Goal: Communication & Community: Answer question/provide support

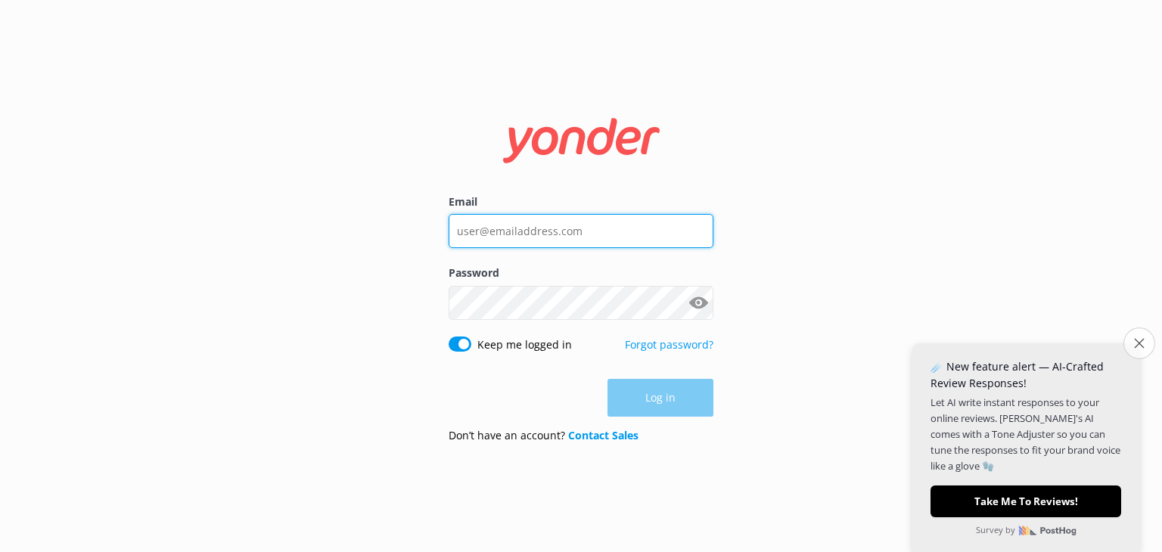
type input "[EMAIL_ADDRESS][DOMAIN_NAME]"
click at [1139, 341] on icon "Close survey" at bounding box center [1139, 343] width 10 height 10
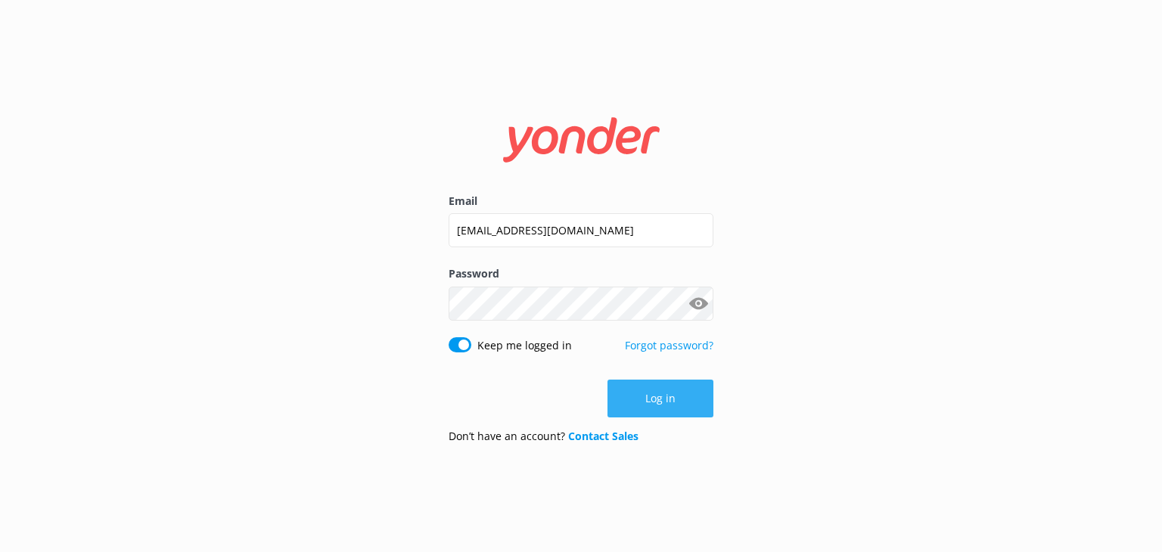
click at [642, 402] on button "Log in" at bounding box center [661, 399] width 106 height 38
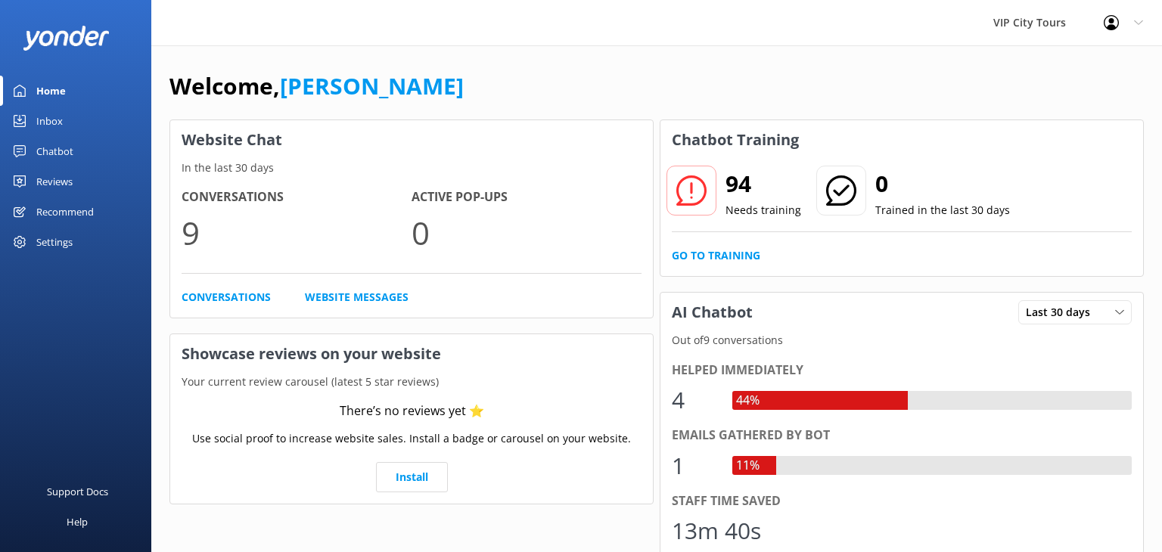
click at [50, 119] on div "Inbox" at bounding box center [49, 121] width 26 height 30
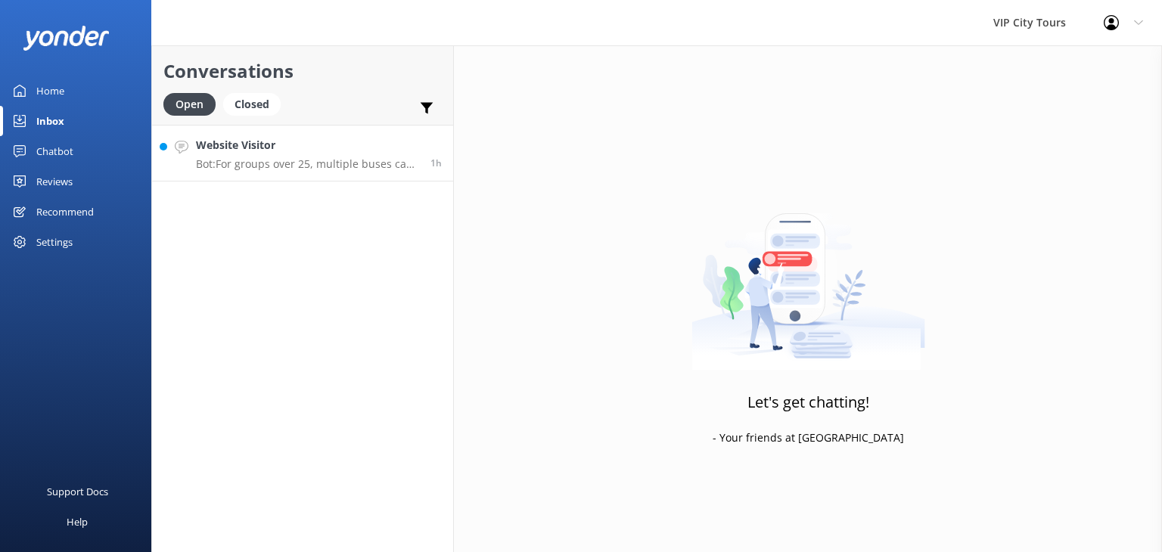
click at [305, 148] on h4 "Website Visitor" at bounding box center [307, 145] width 223 height 17
